Goal: Task Accomplishment & Management: Complete application form

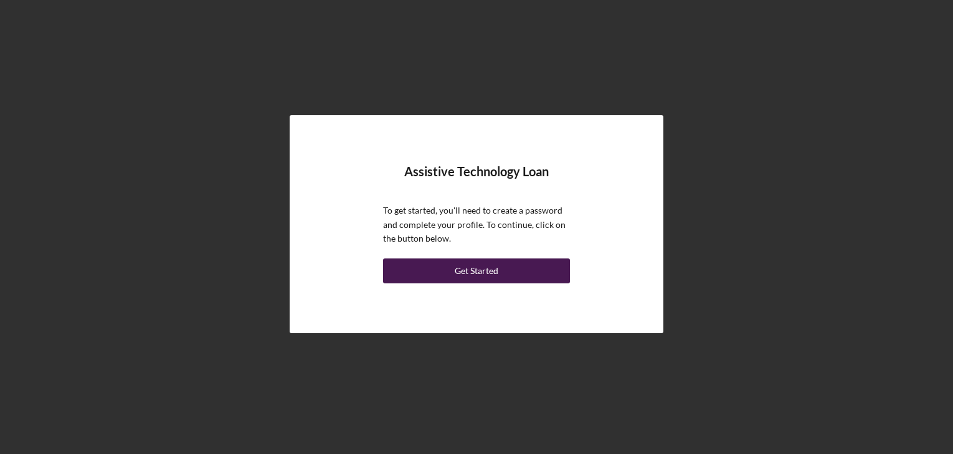
click at [504, 267] on button "Get Started" at bounding box center [476, 270] width 187 height 25
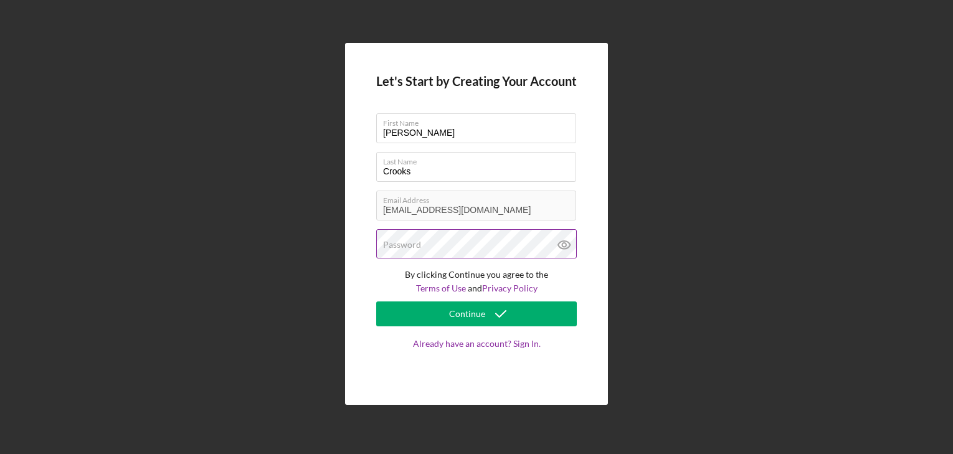
click at [494, 237] on div "Password" at bounding box center [476, 244] width 201 height 31
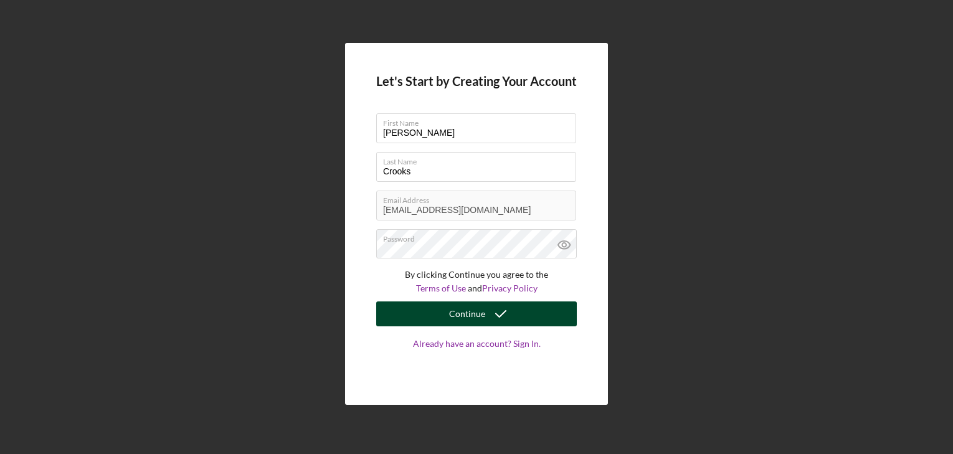
click at [471, 307] on div "Continue" at bounding box center [467, 313] width 36 height 25
